Goal: Task Accomplishment & Management: Manage account settings

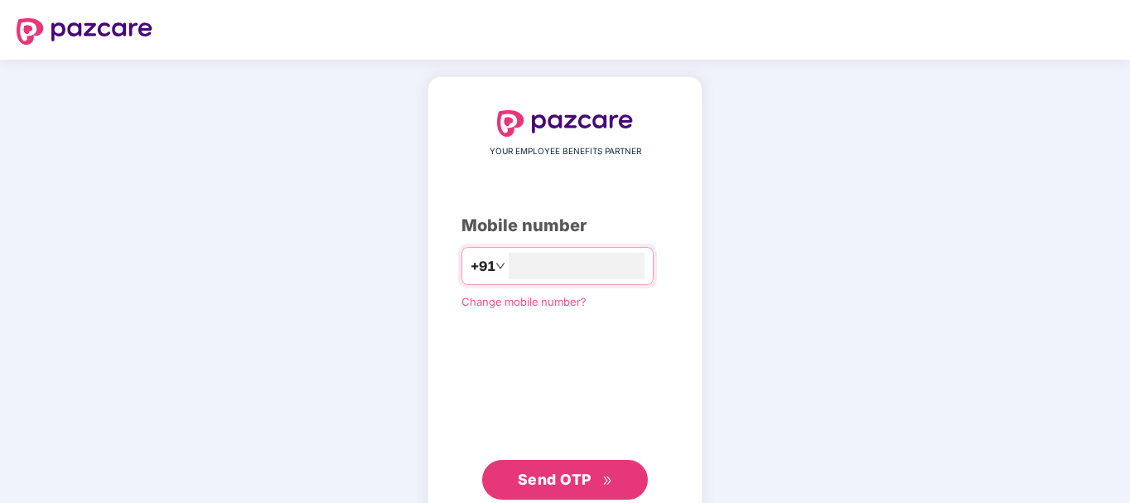
type input "**********"
click at [527, 471] on span "Send OTP" at bounding box center [555, 479] width 74 height 17
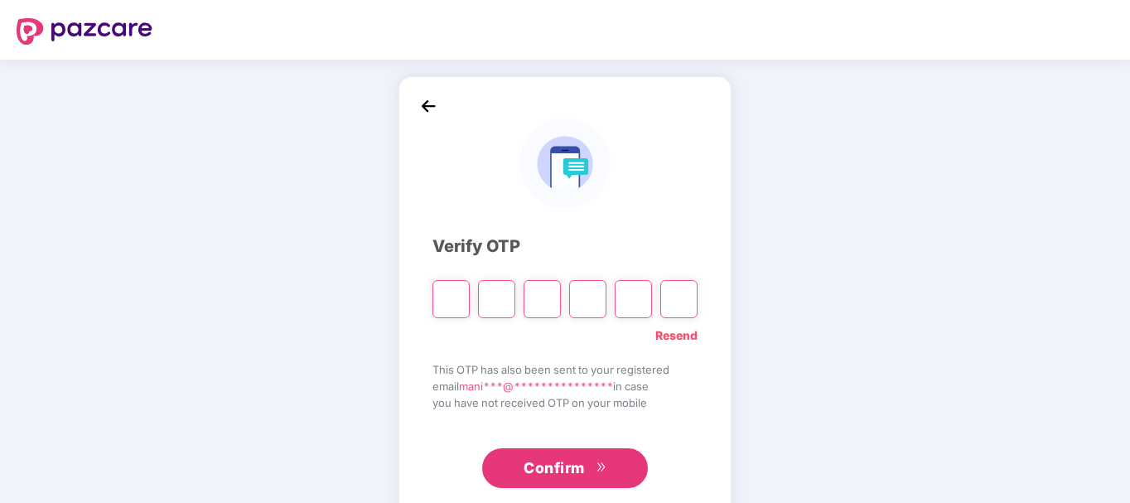
type input "*"
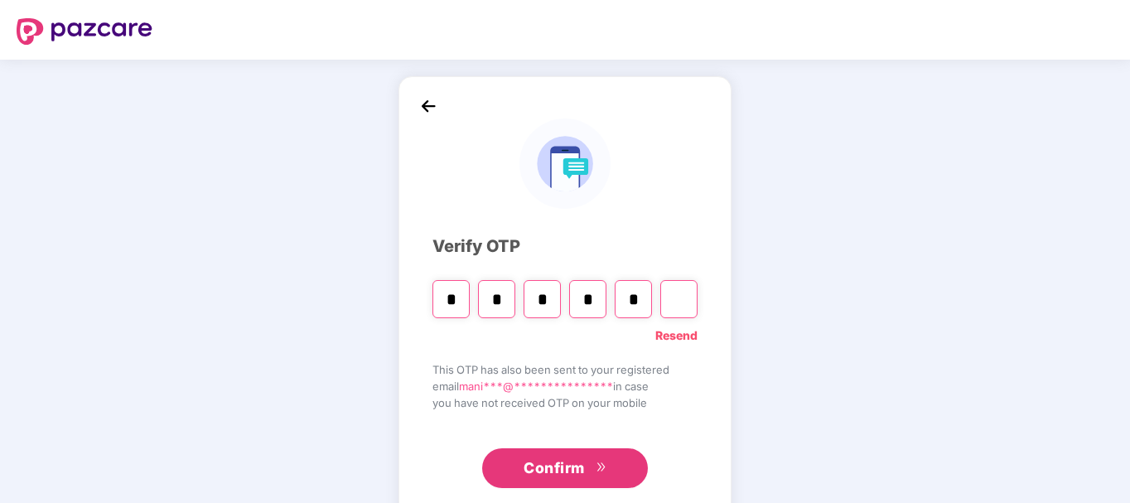
type input "*"
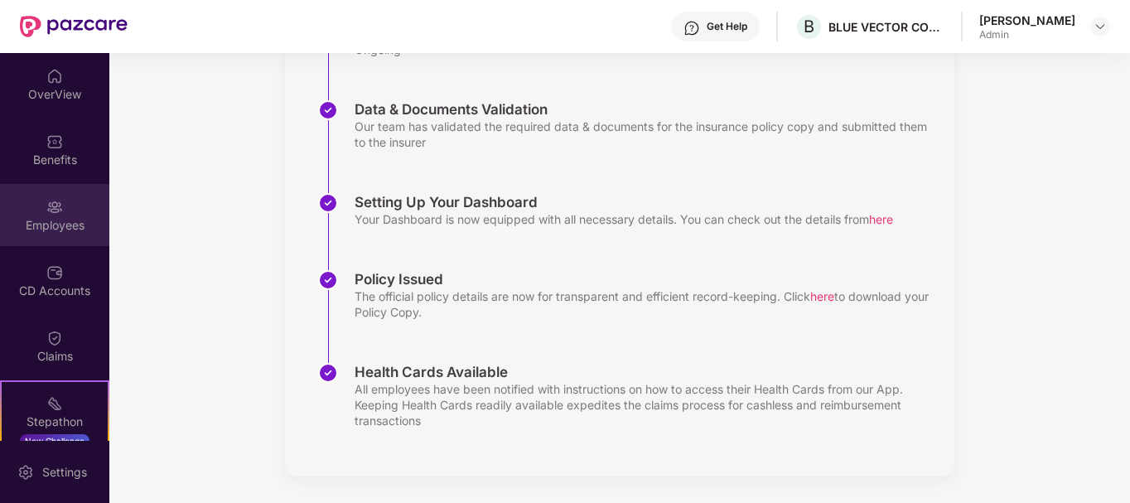
click at [53, 219] on div "Employees" at bounding box center [54, 225] width 109 height 17
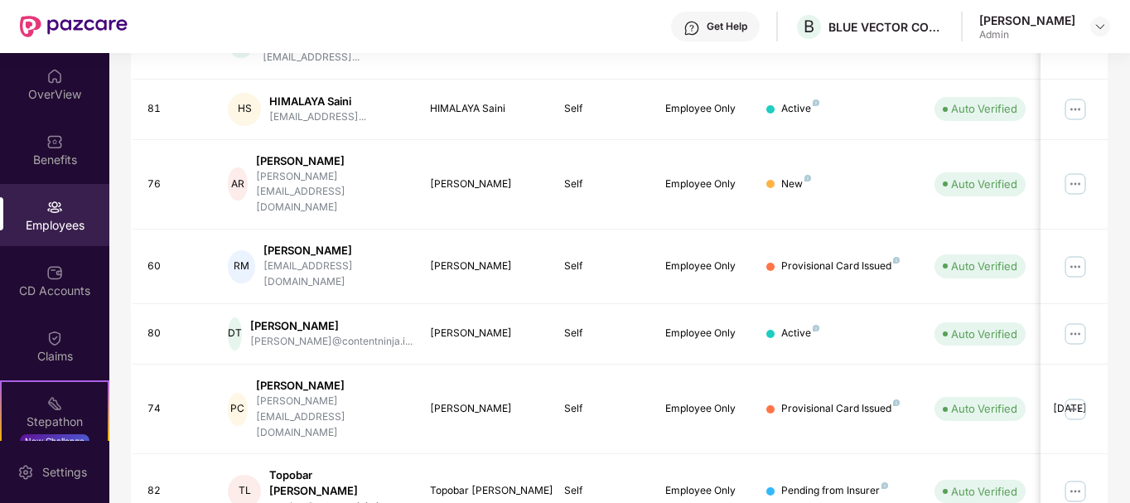
scroll to position [515, 0]
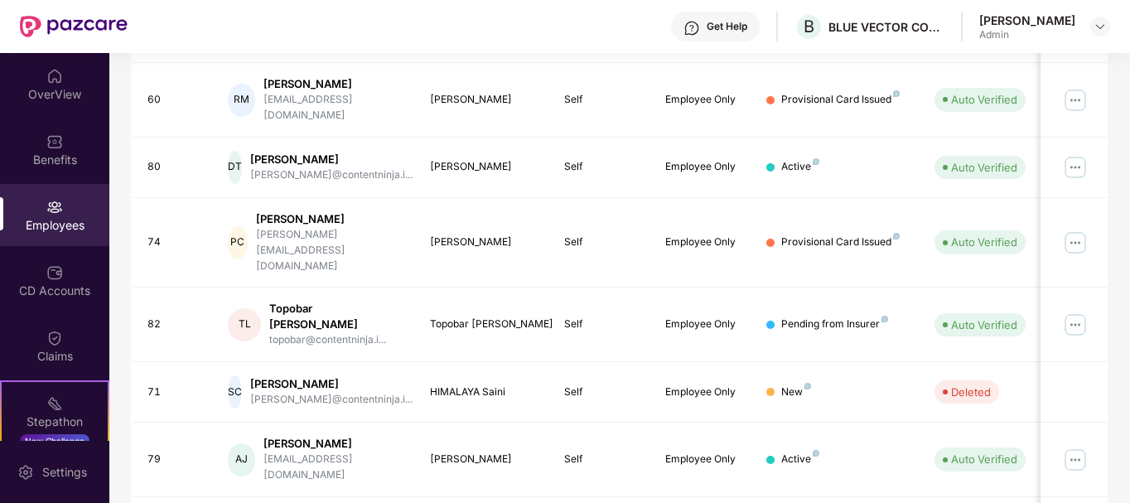
click at [792, 480] on div "EID Employee Name Insured Name Relationship Coverage Type Endorsement Status Pl…" at bounding box center [620, 206] width 978 height 824
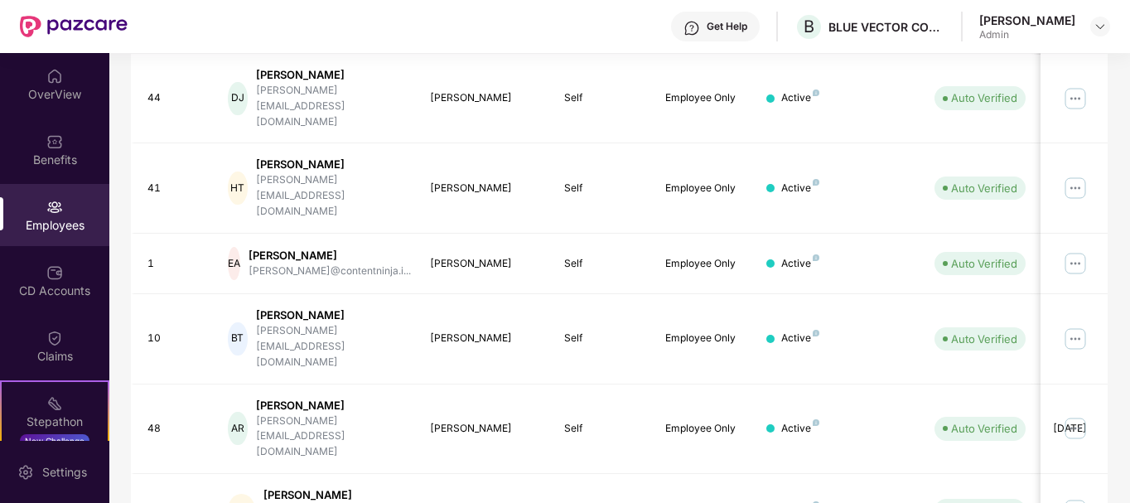
scroll to position [394, 0]
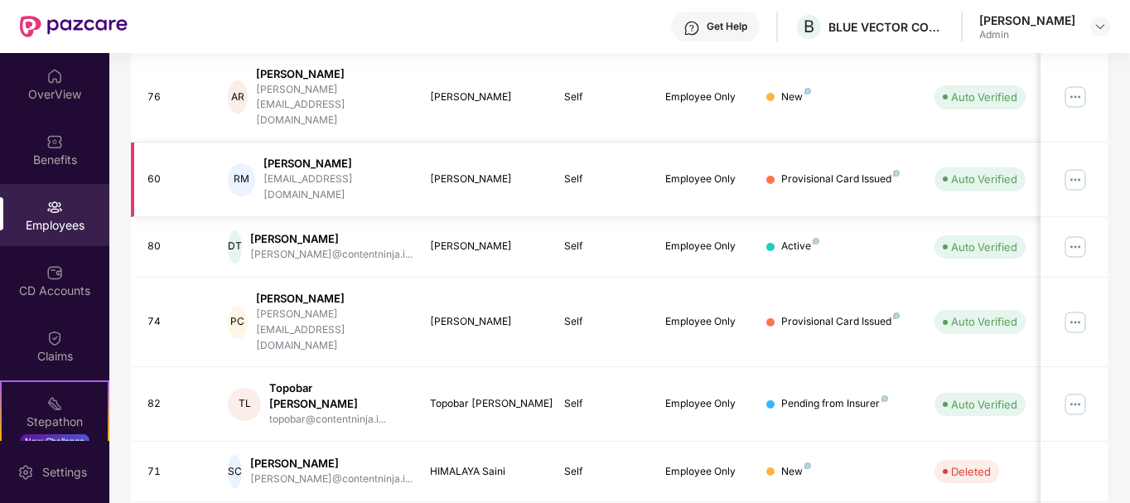
scroll to position [515, 0]
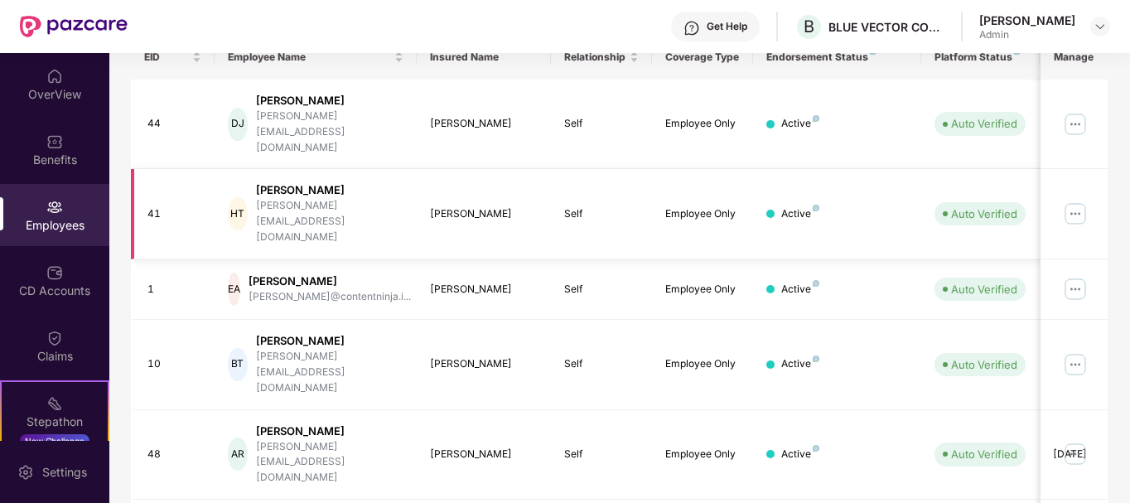
scroll to position [146, 0]
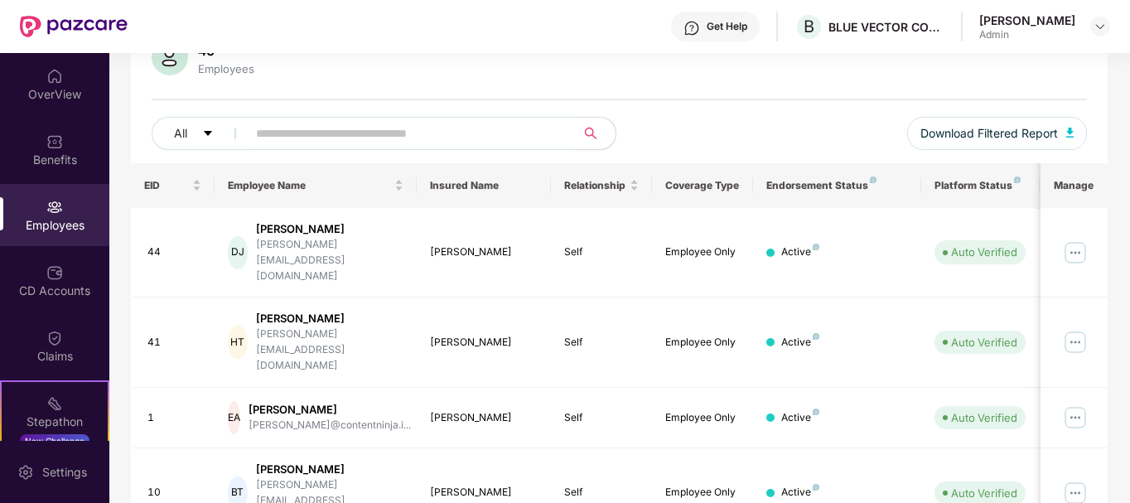
click at [294, 130] on input "text" at bounding box center [404, 133] width 297 height 25
type input "*****"
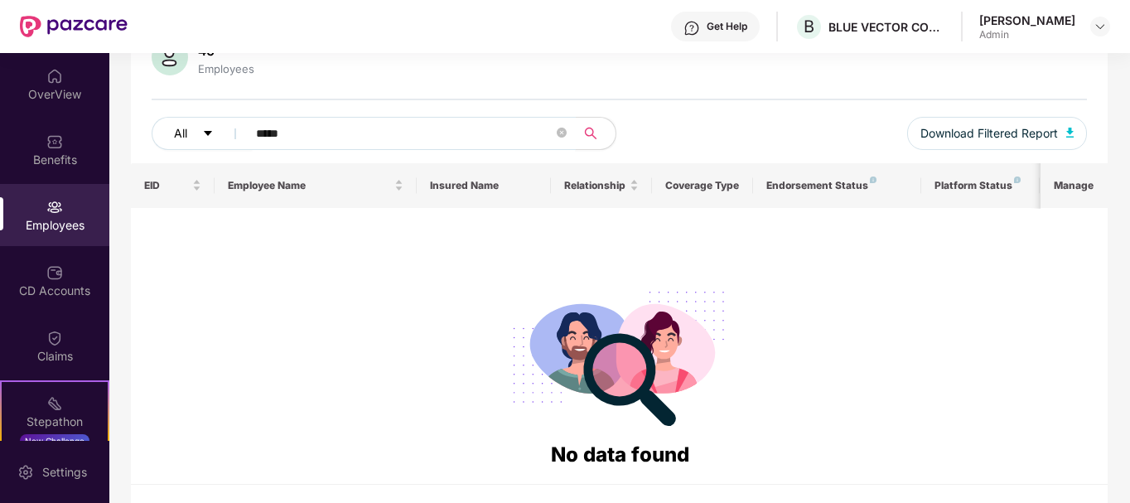
drag, startPoint x: 316, startPoint y: 131, endPoint x: 222, endPoint y: 142, distance: 95.1
click at [222, 142] on div "All *****" at bounding box center [386, 133] width 468 height 33
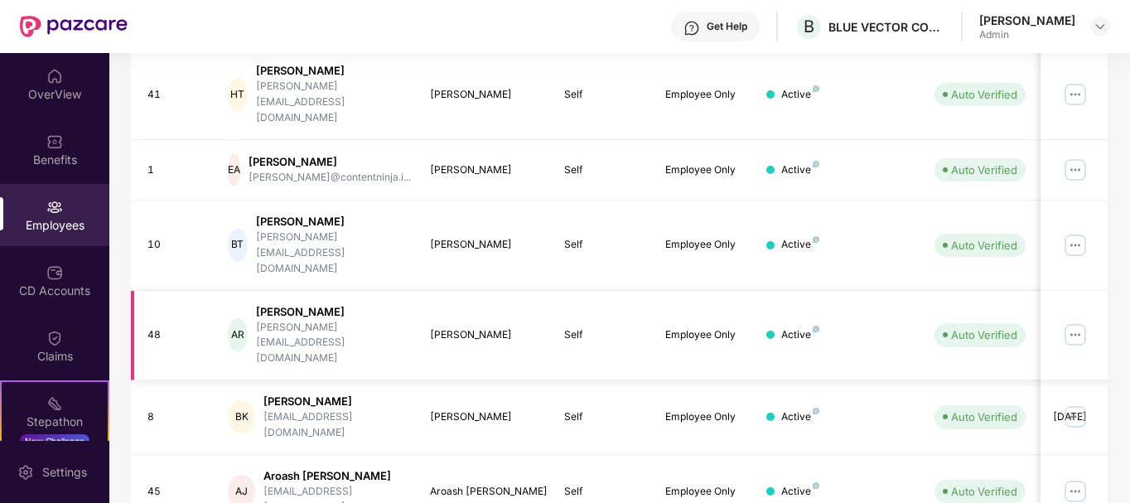
scroll to position [394, 0]
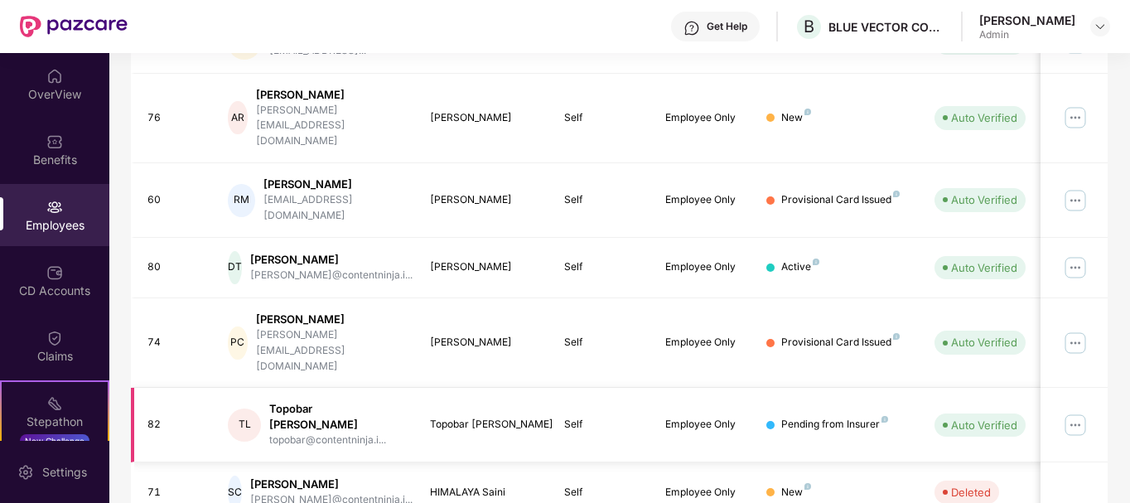
scroll to position [515, 0]
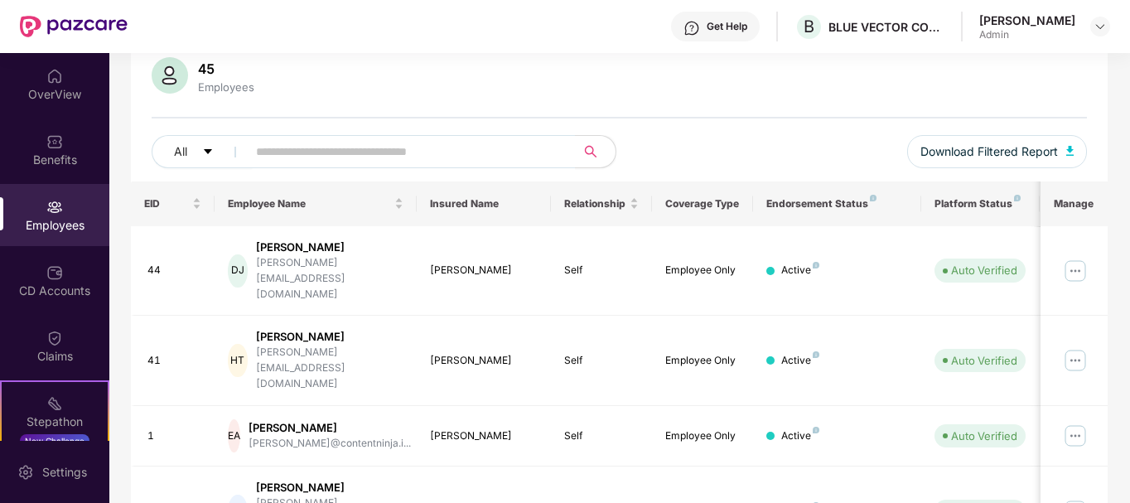
scroll to position [0, 0]
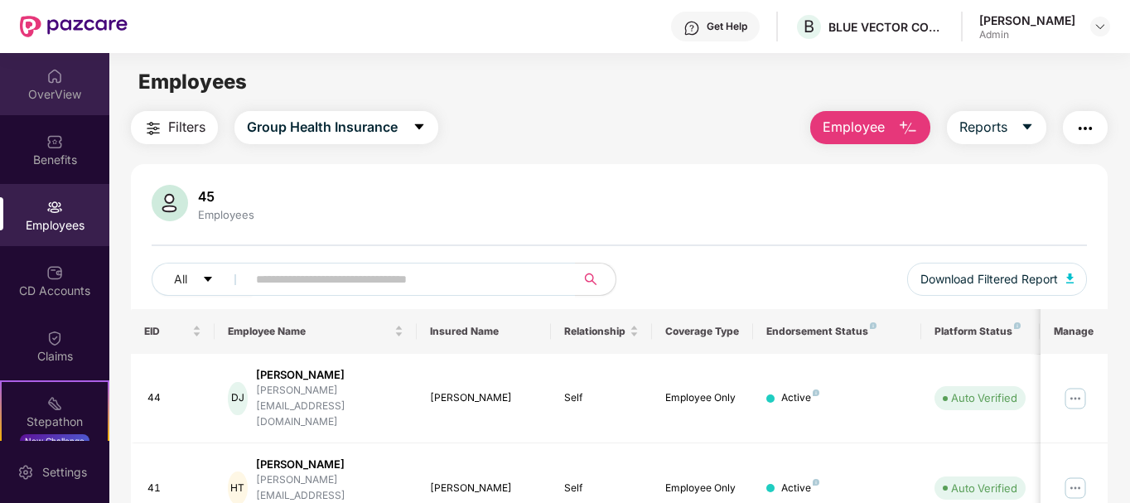
click at [41, 101] on div "OverView" at bounding box center [54, 94] width 109 height 17
